Goal: Navigation & Orientation: Find specific page/section

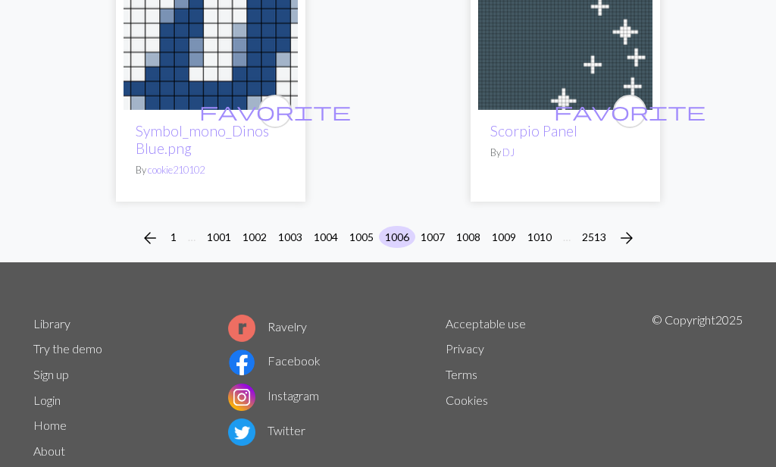
scroll to position [5168, 0]
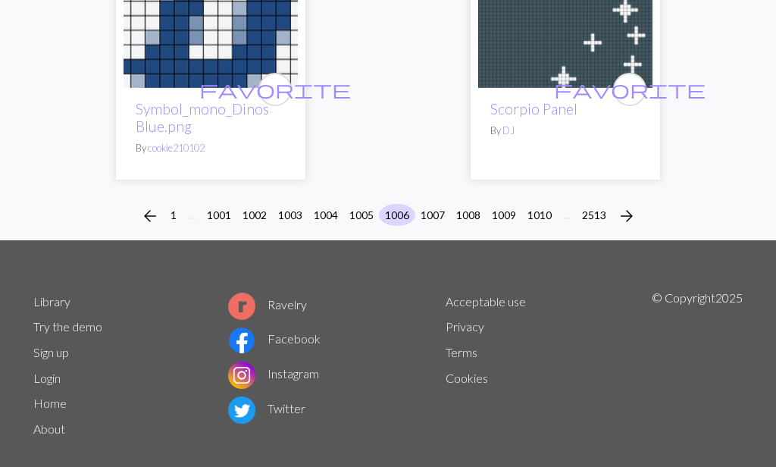
click at [425, 204] on button "1007" at bounding box center [432, 215] width 36 height 22
click at [441, 204] on button "1007" at bounding box center [432, 215] width 36 height 22
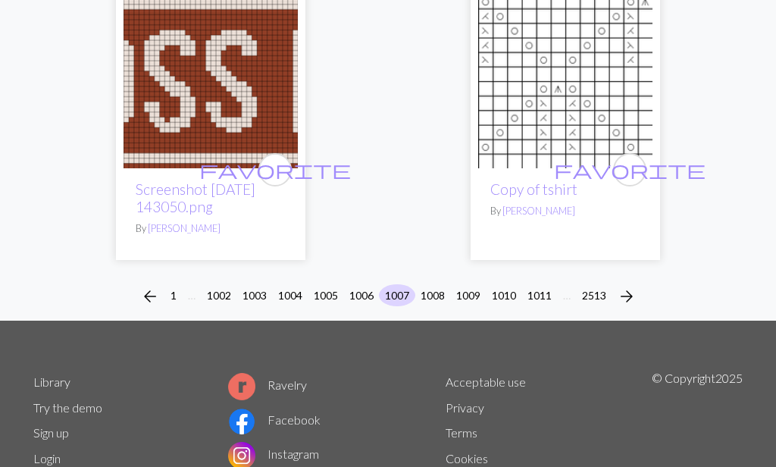
scroll to position [5124, 0]
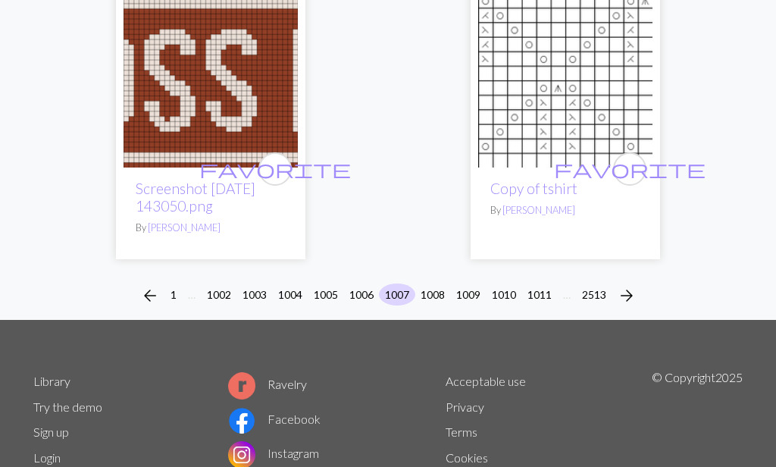
click at [324, 283] on button "1005" at bounding box center [326, 294] width 36 height 22
click at [333, 283] on button "1005" at bounding box center [326, 294] width 36 height 22
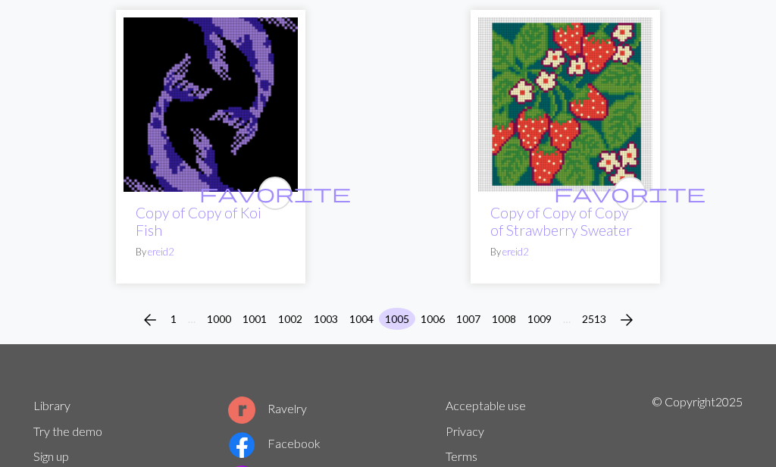
scroll to position [4970, 0]
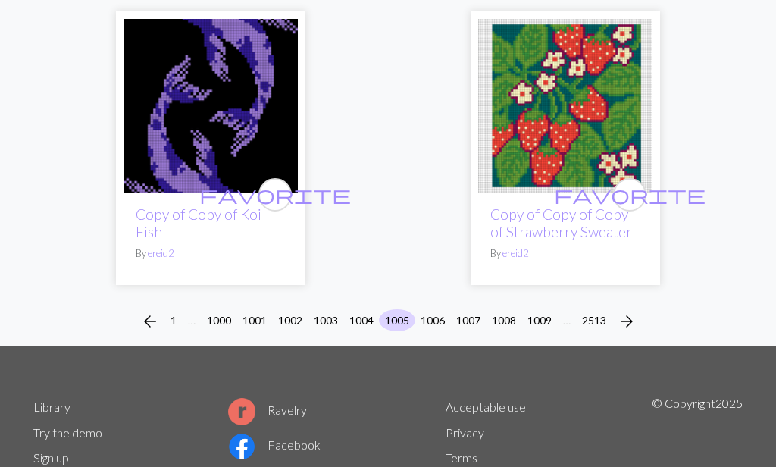
click at [511, 309] on button "1008" at bounding box center [504, 320] width 36 height 22
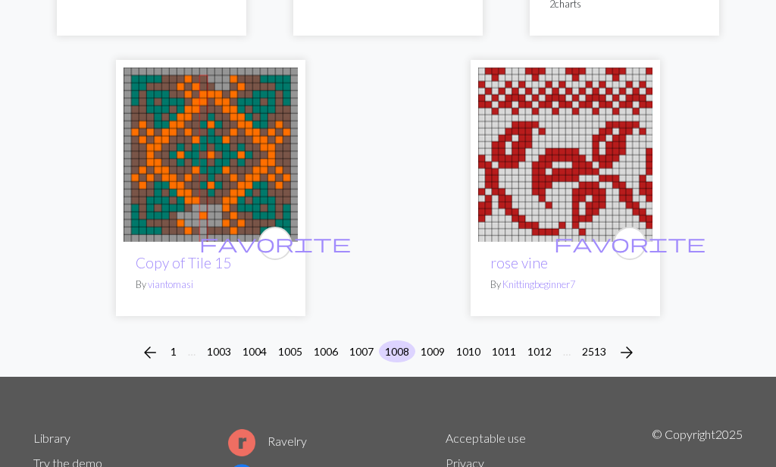
click at [471, 341] on button "1010" at bounding box center [468, 352] width 36 height 22
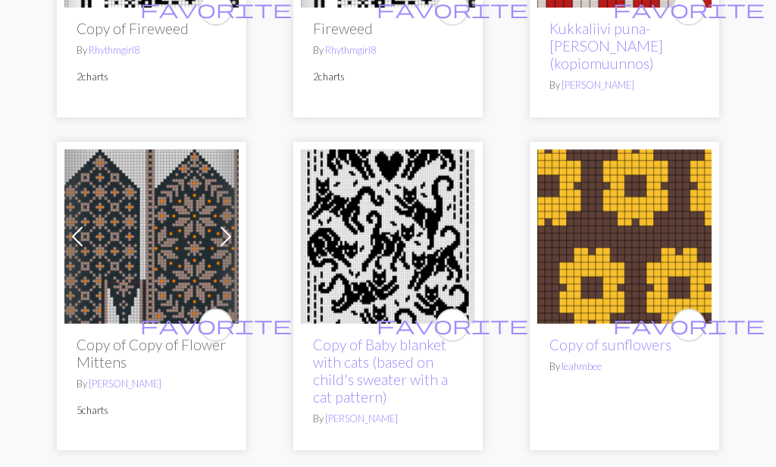
scroll to position [1244, 0]
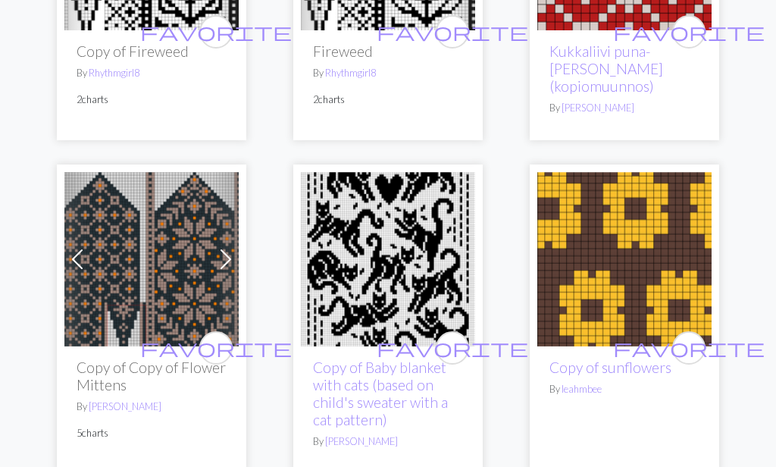
click at [158, 245] on img at bounding box center [151, 259] width 174 height 174
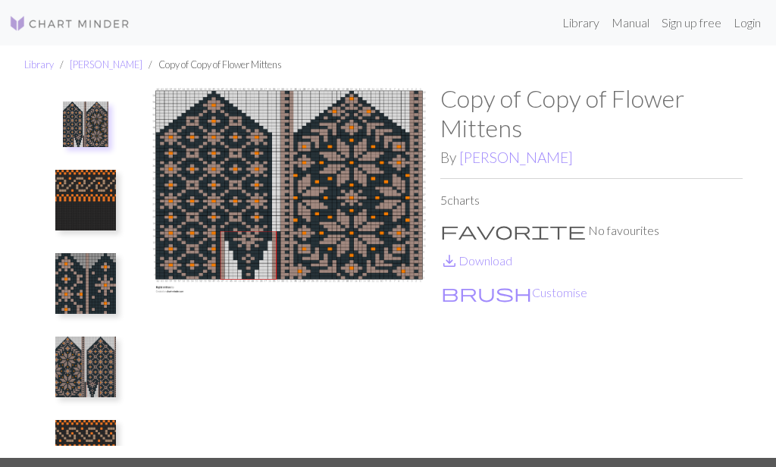
click at [301, 212] on img at bounding box center [289, 270] width 302 height 373
